Goal: Find specific page/section: Find specific page/section

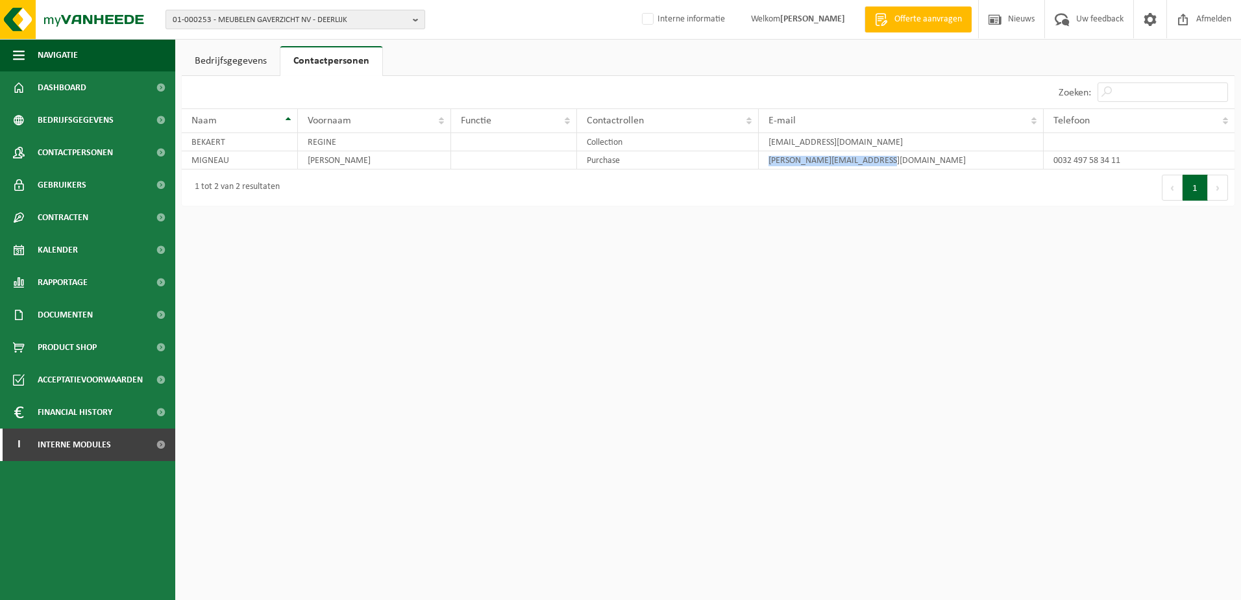
click at [228, 23] on span "01-000253 - MEUBELEN GAVERZICHT NV - DEERLIJK" at bounding box center [290, 19] width 235 height 19
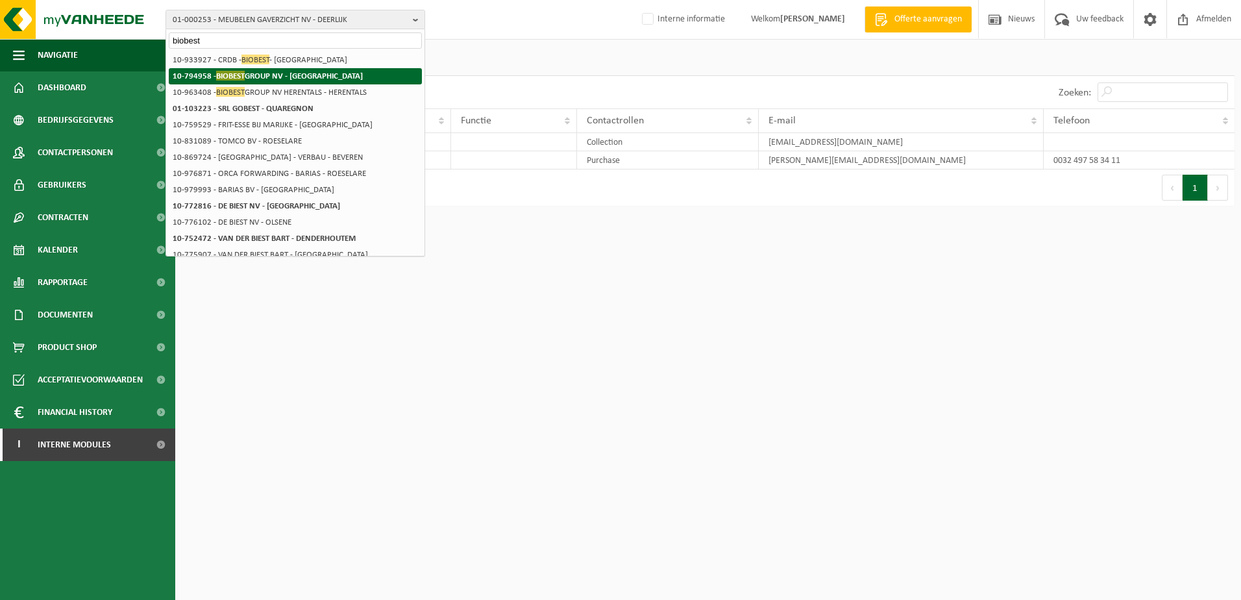
type input "biobest"
click at [262, 75] on strong "10-794958 - BIOBEST GROUP NV - WESTERLO" at bounding box center [268, 76] width 190 height 10
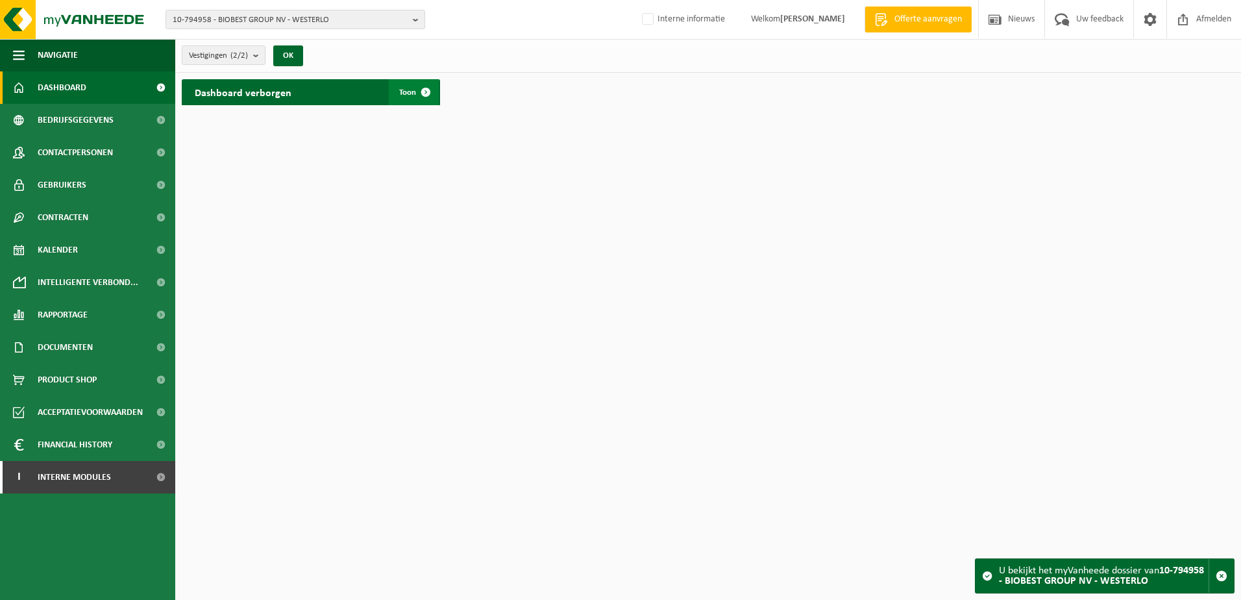
click at [420, 92] on span at bounding box center [426, 92] width 26 height 26
